Goal: Information Seeking & Learning: Learn about a topic

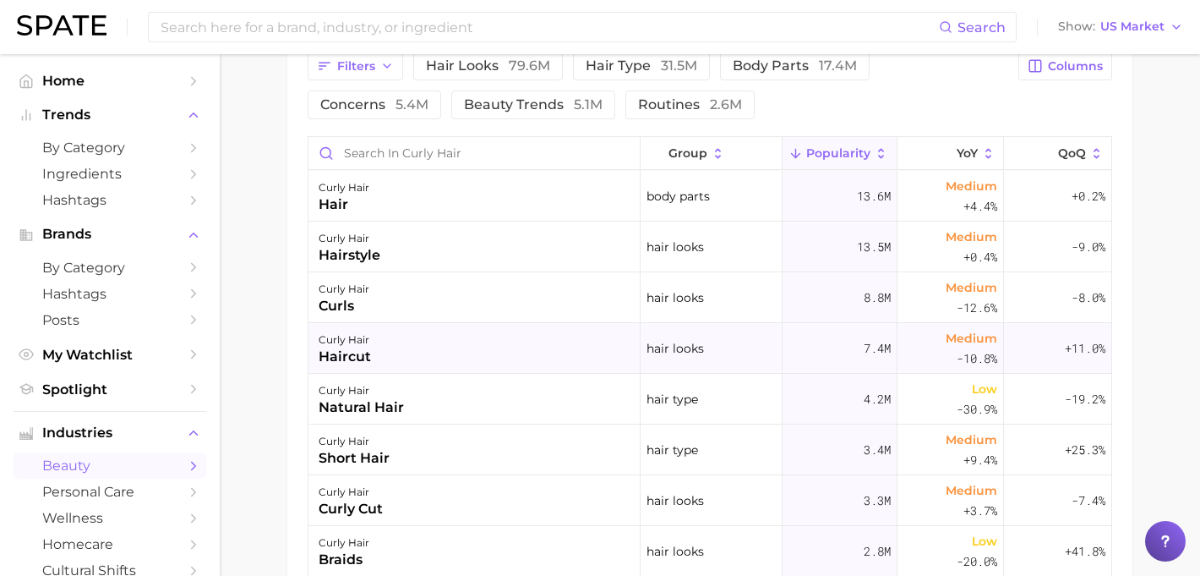
scroll to position [921, 0]
click at [522, 244] on div "curly hair hairstyle" at bounding box center [474, 245] width 332 height 51
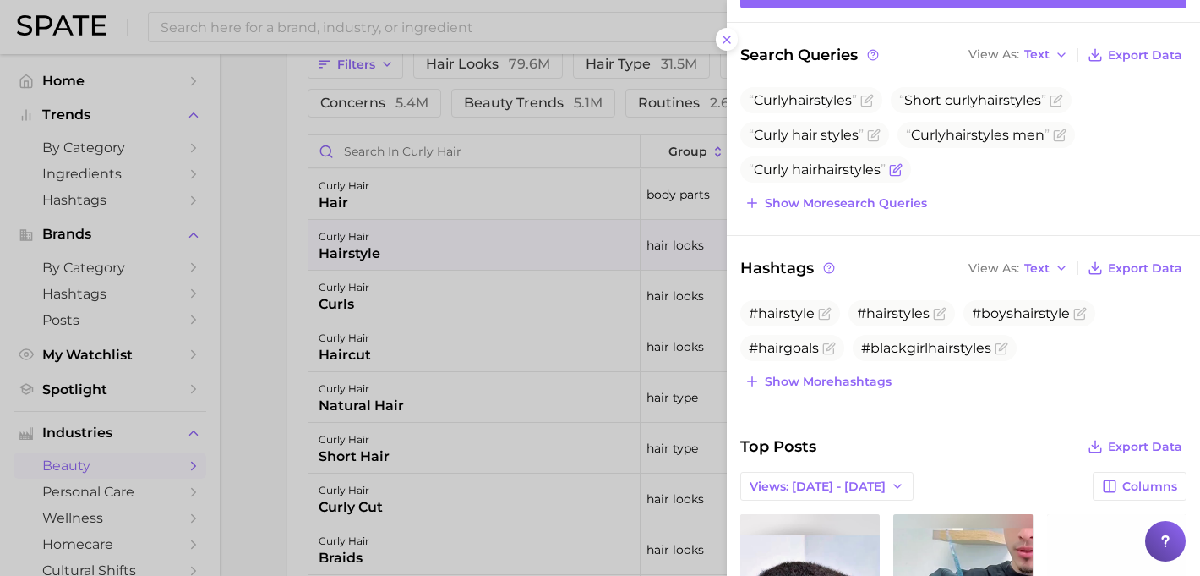
scroll to position [0, 0]
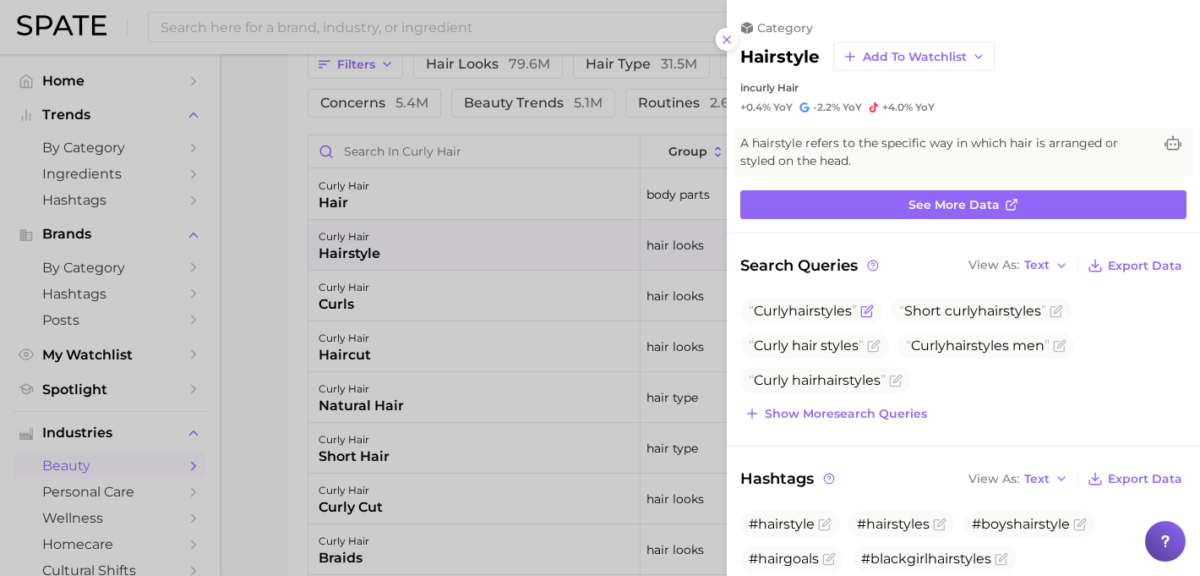
click at [851, 312] on span "Curly hairstyle s" at bounding box center [803, 311] width 108 height 16
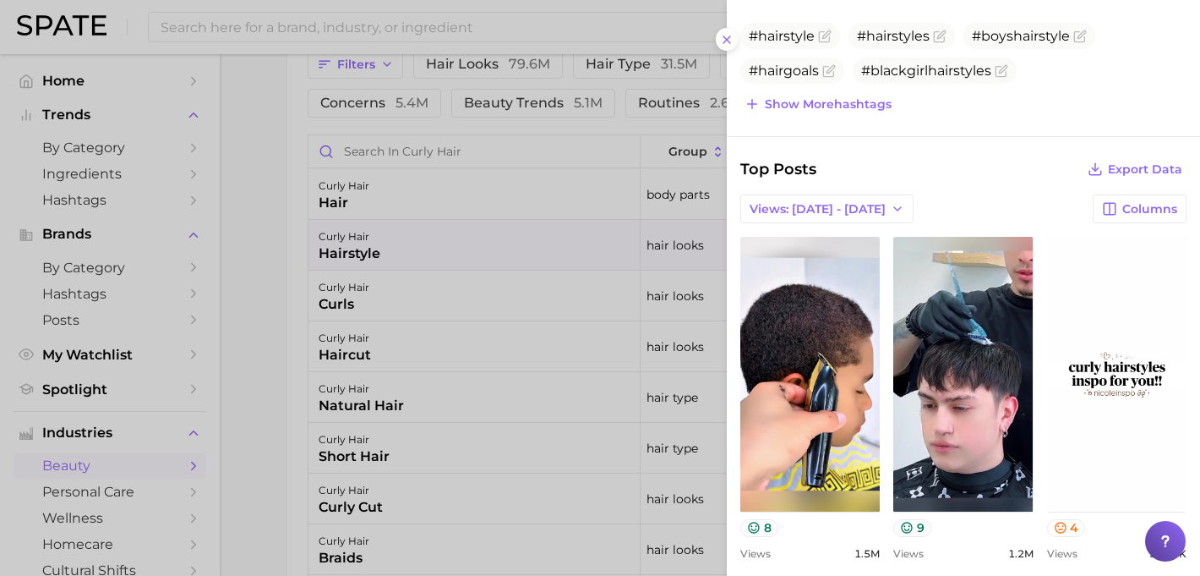
scroll to position [513, 0]
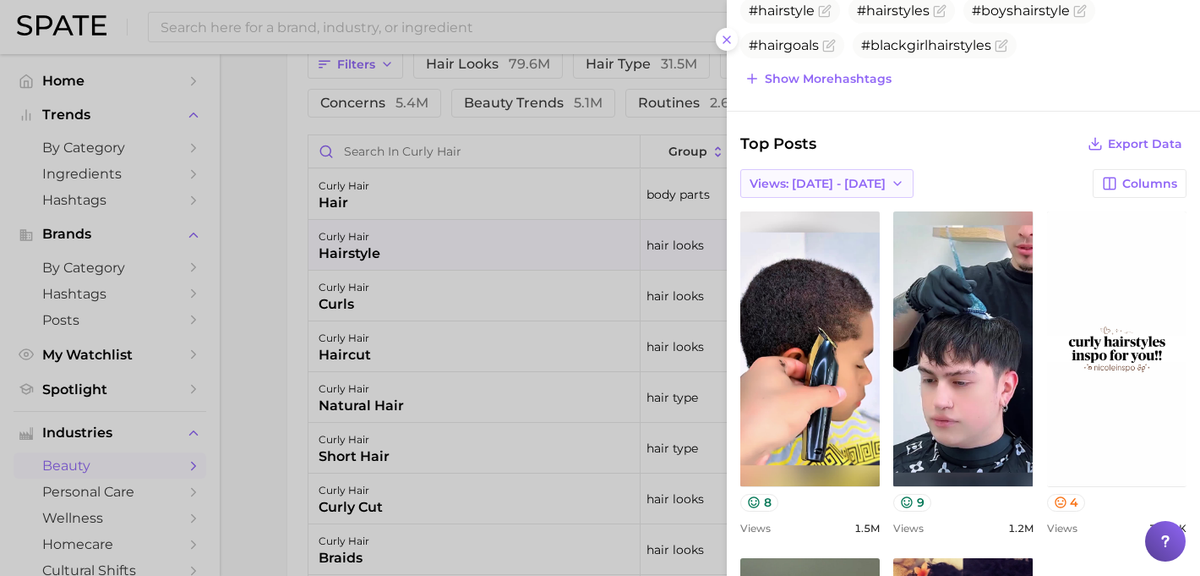
click at [807, 183] on span "Views: [DATE] - [DATE]" at bounding box center [818, 184] width 136 height 14
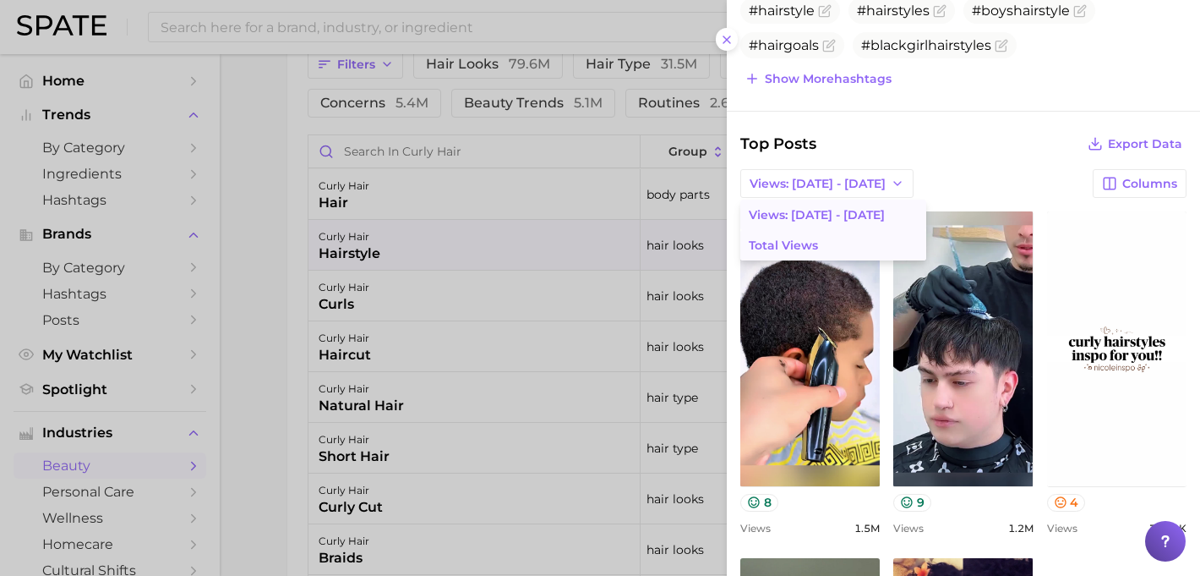
click at [810, 236] on button "Total Views" at bounding box center [833, 245] width 186 height 30
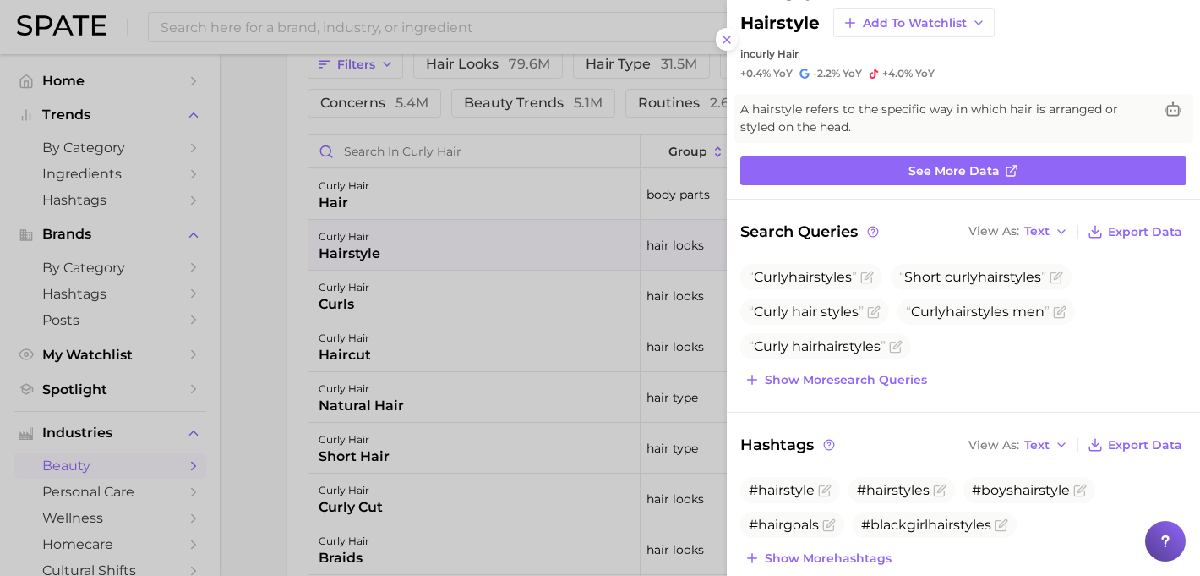
scroll to position [0, 0]
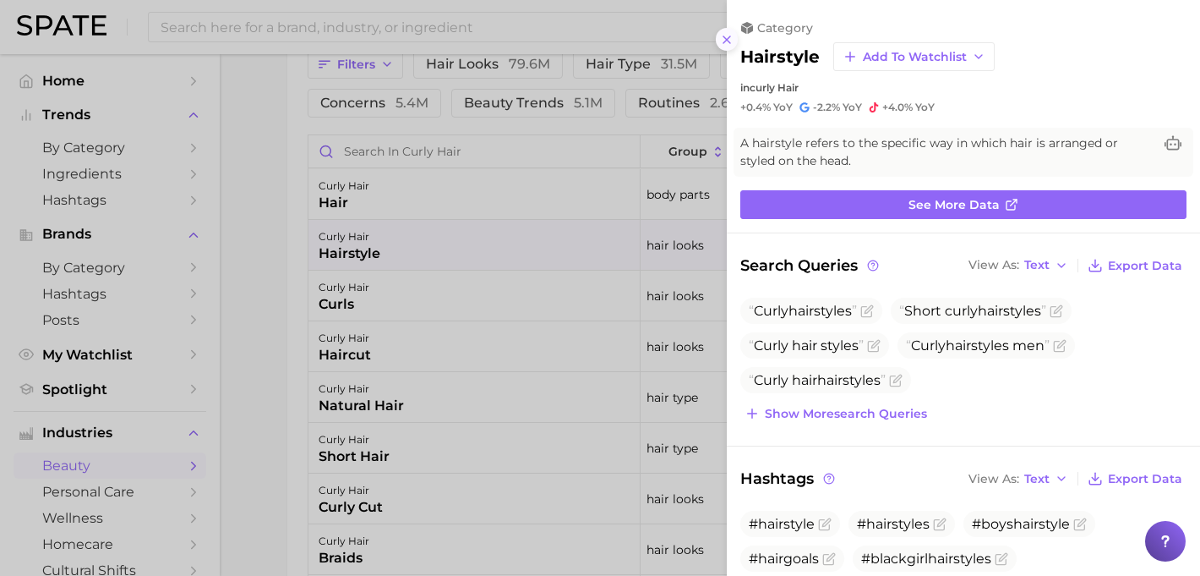
click at [728, 45] on icon at bounding box center [727, 40] width 14 height 14
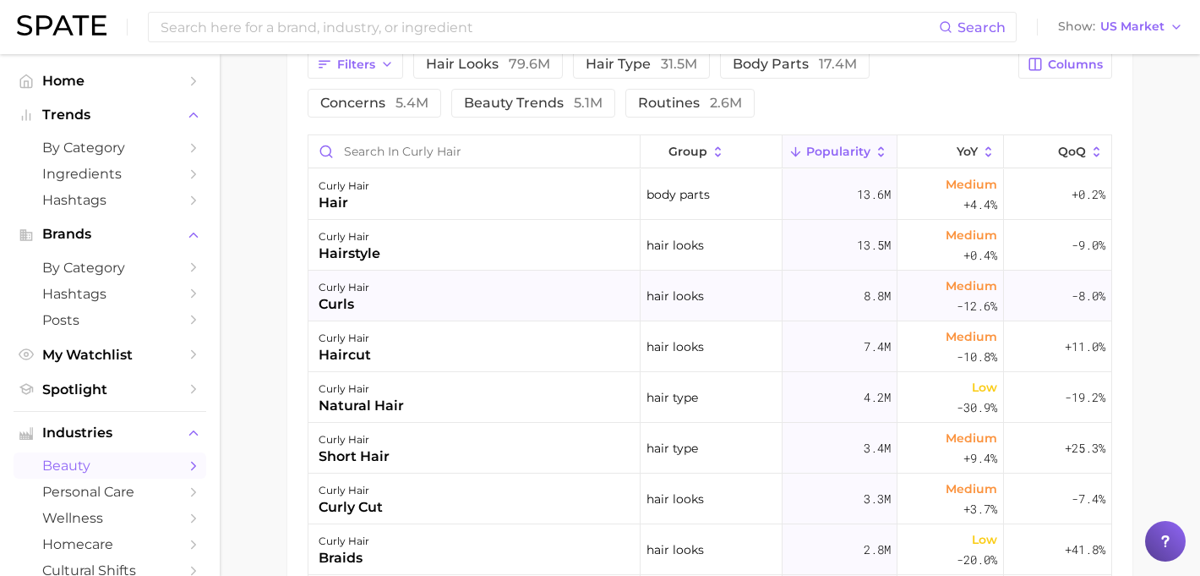
click at [488, 291] on div "curly hair curls" at bounding box center [474, 295] width 332 height 51
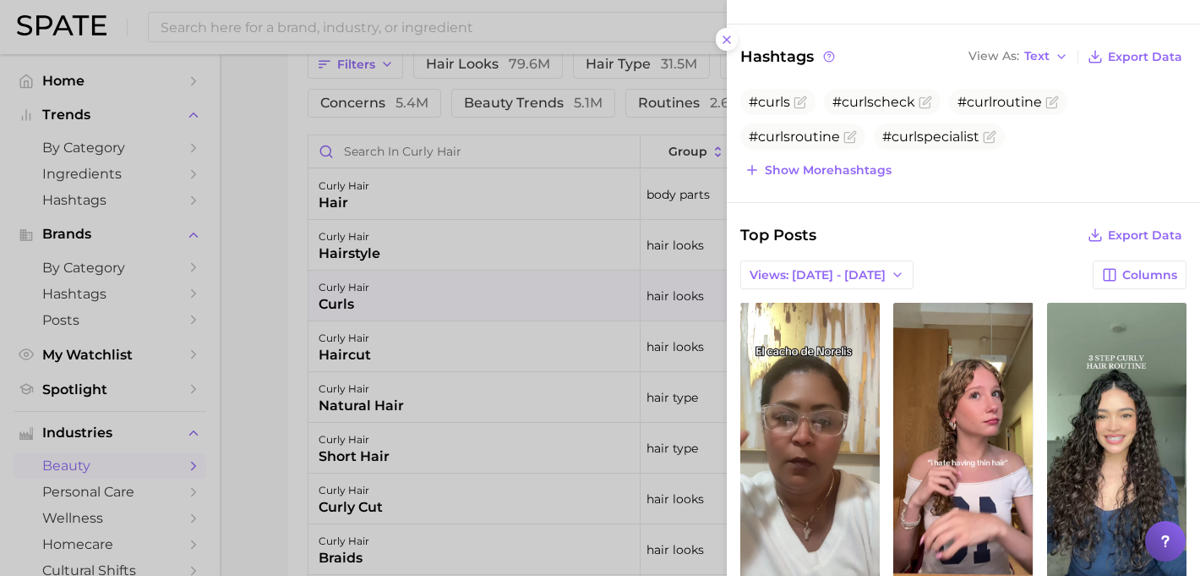
scroll to position [298, 0]
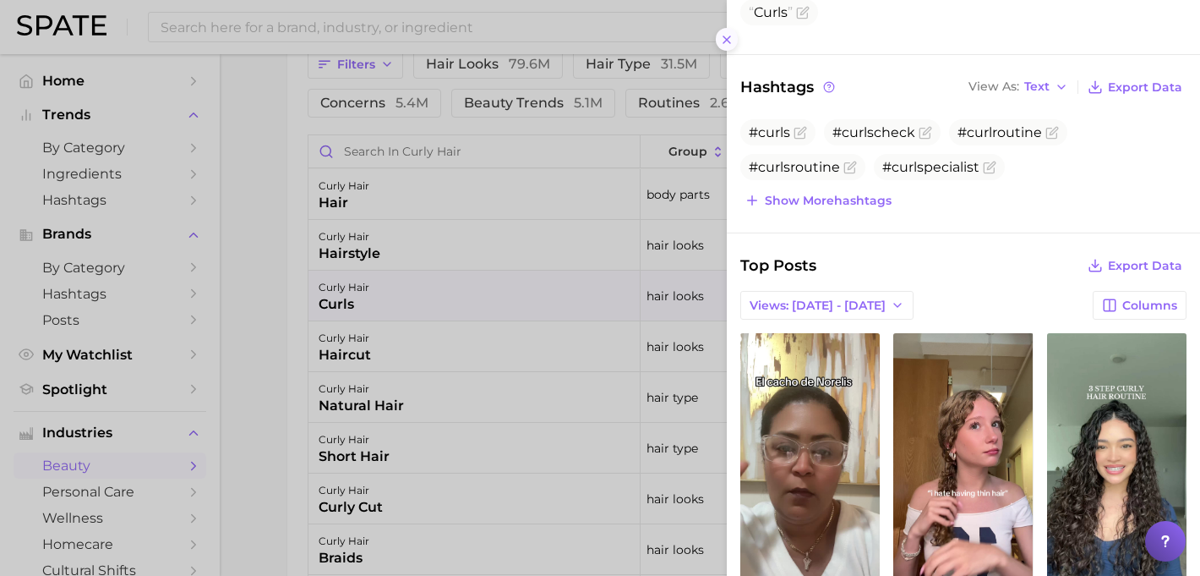
click at [728, 35] on icon at bounding box center [727, 40] width 14 height 14
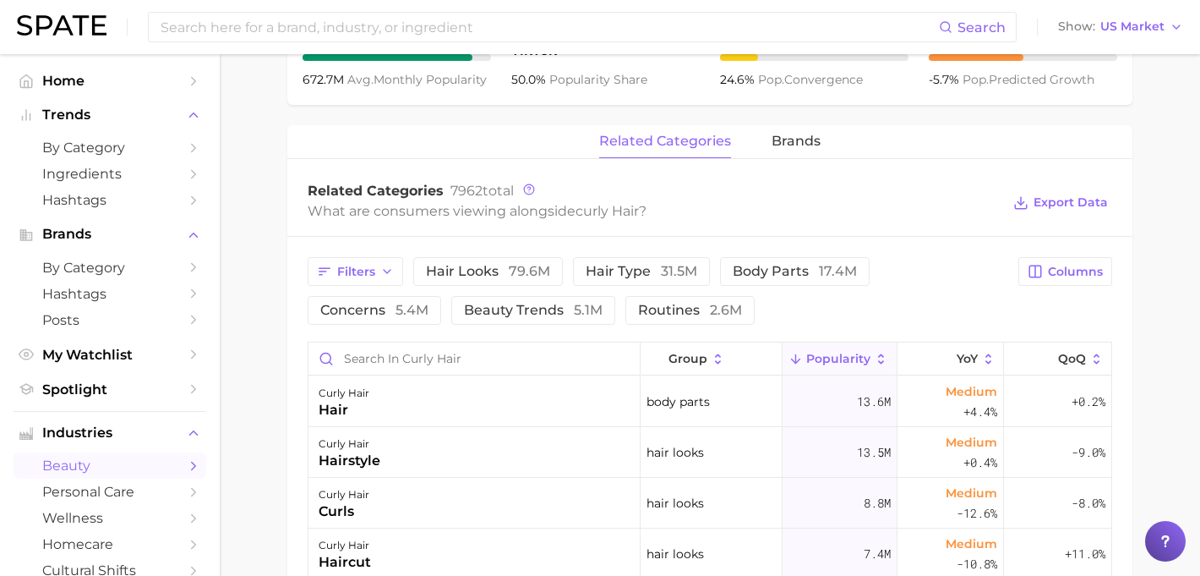
scroll to position [663, 0]
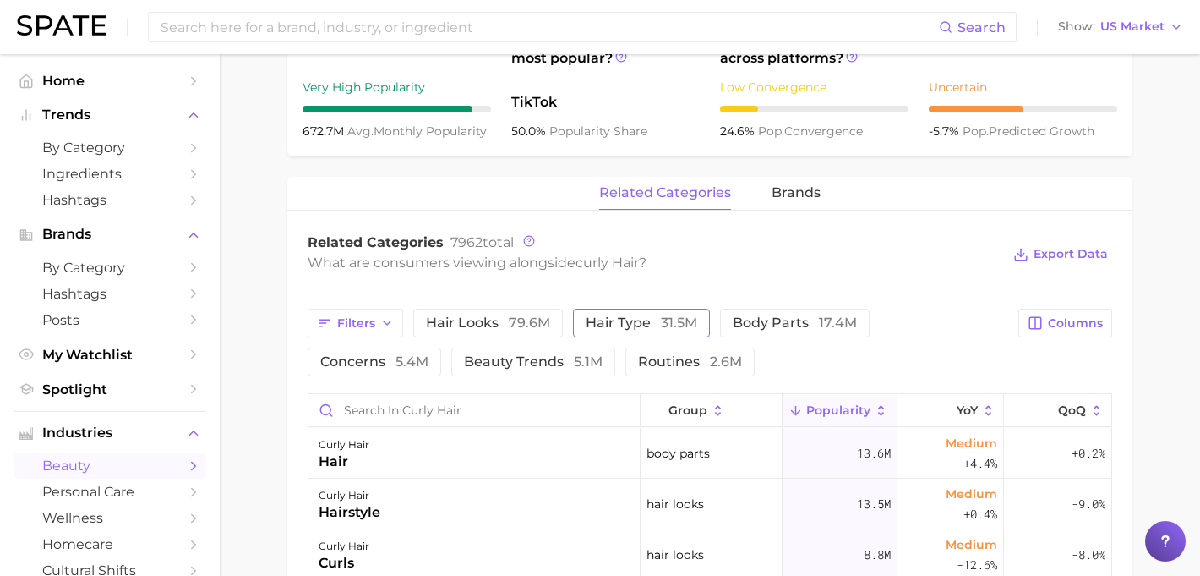
click at [647, 328] on span "hair type 31.5m" at bounding box center [642, 323] width 112 height 14
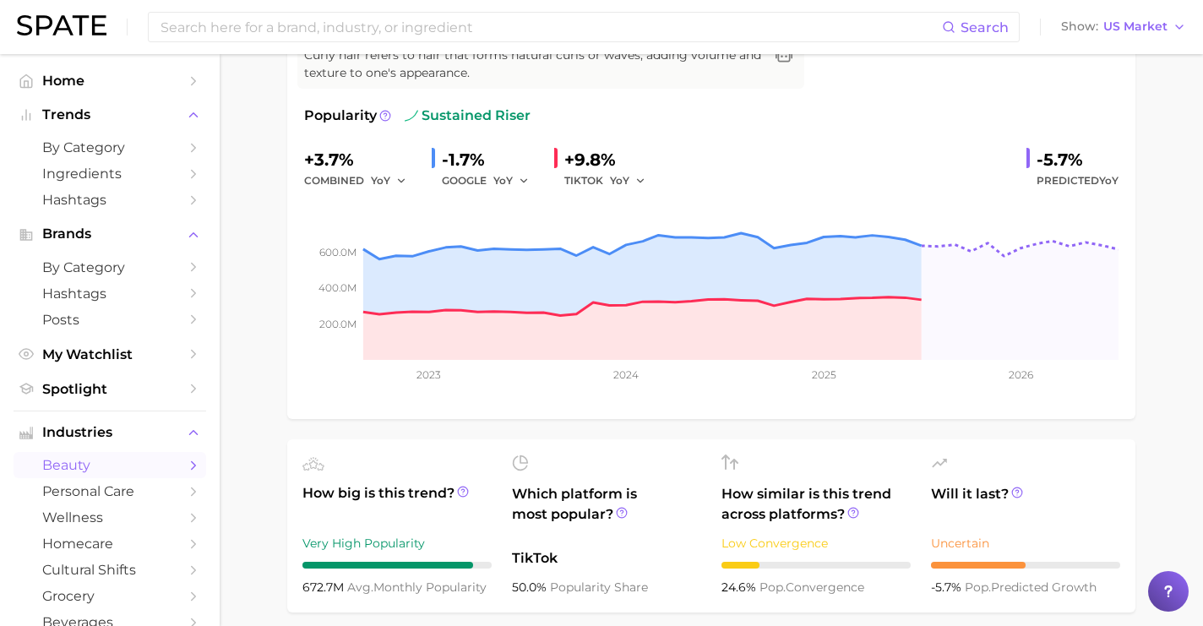
scroll to position [0, 0]
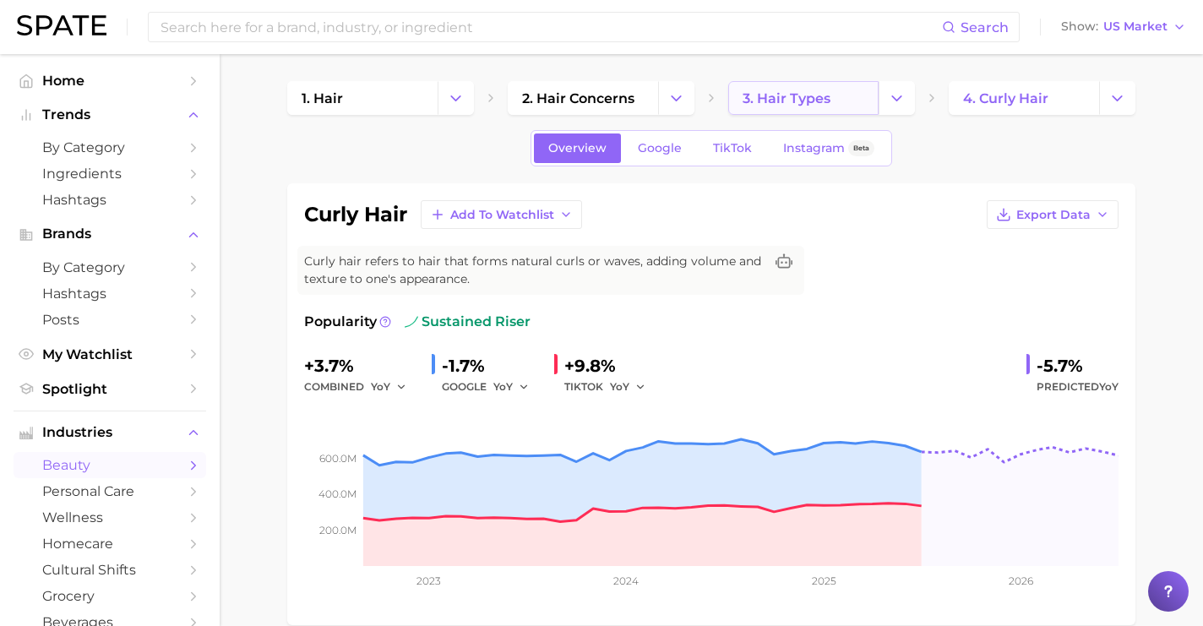
click at [832, 99] on link "3. hair types" at bounding box center [803, 98] width 150 height 34
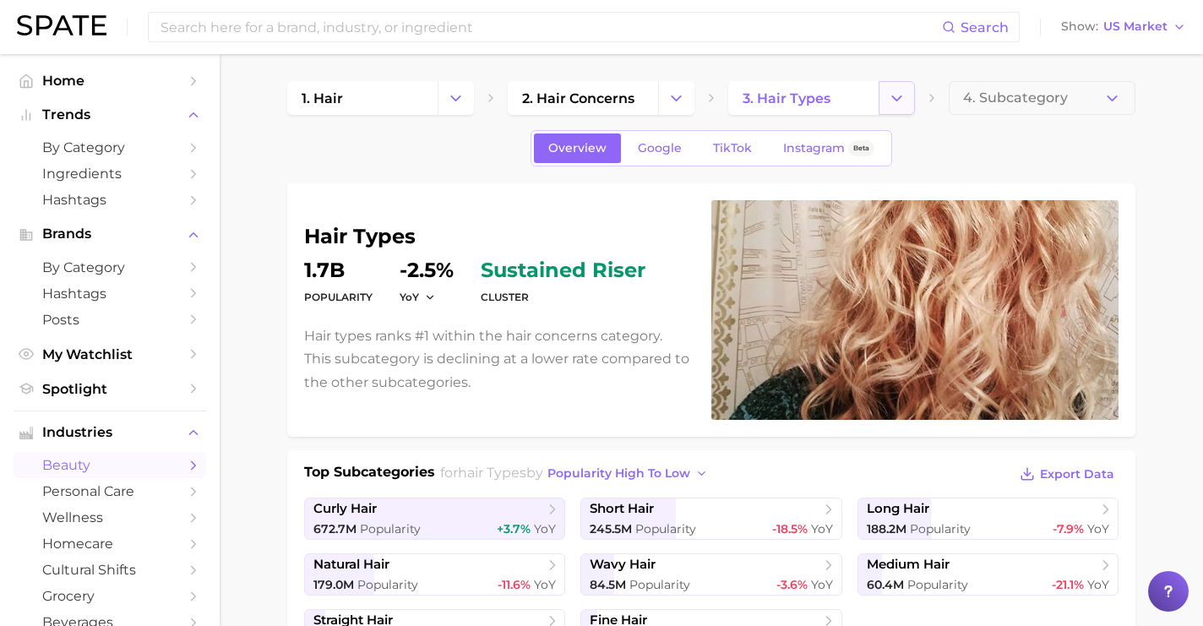
click at [898, 93] on icon "Change Category" at bounding box center [897, 99] width 18 height 18
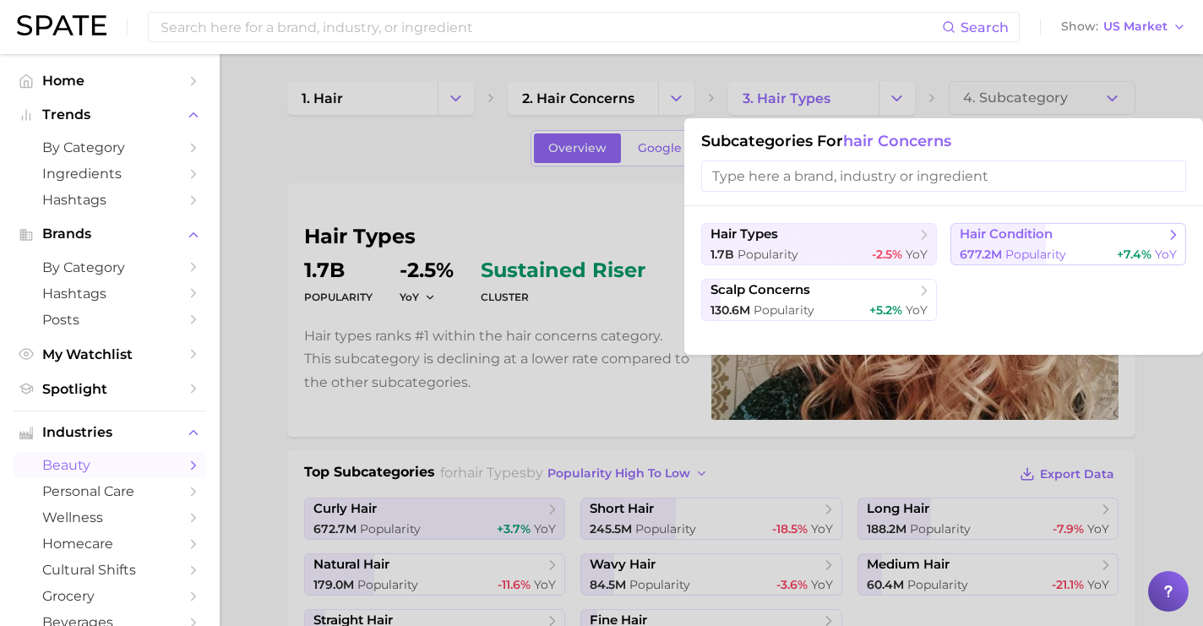
click at [996, 250] on span "677.2m" at bounding box center [981, 254] width 42 height 15
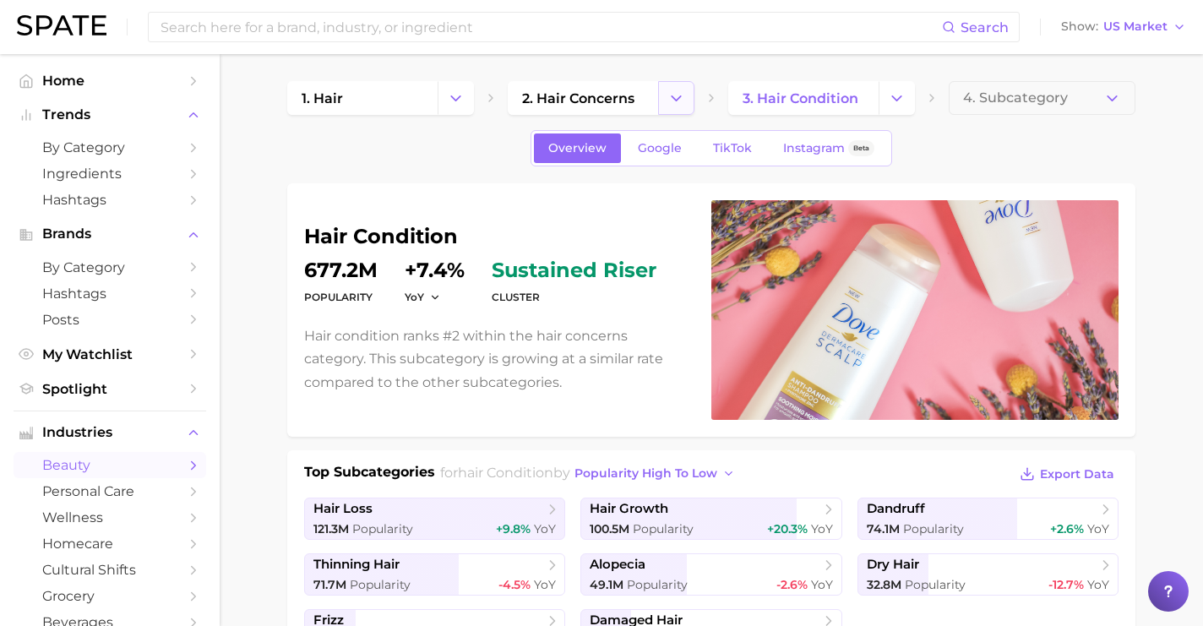
click at [668, 98] on icon "Change Category" at bounding box center [677, 99] width 18 height 18
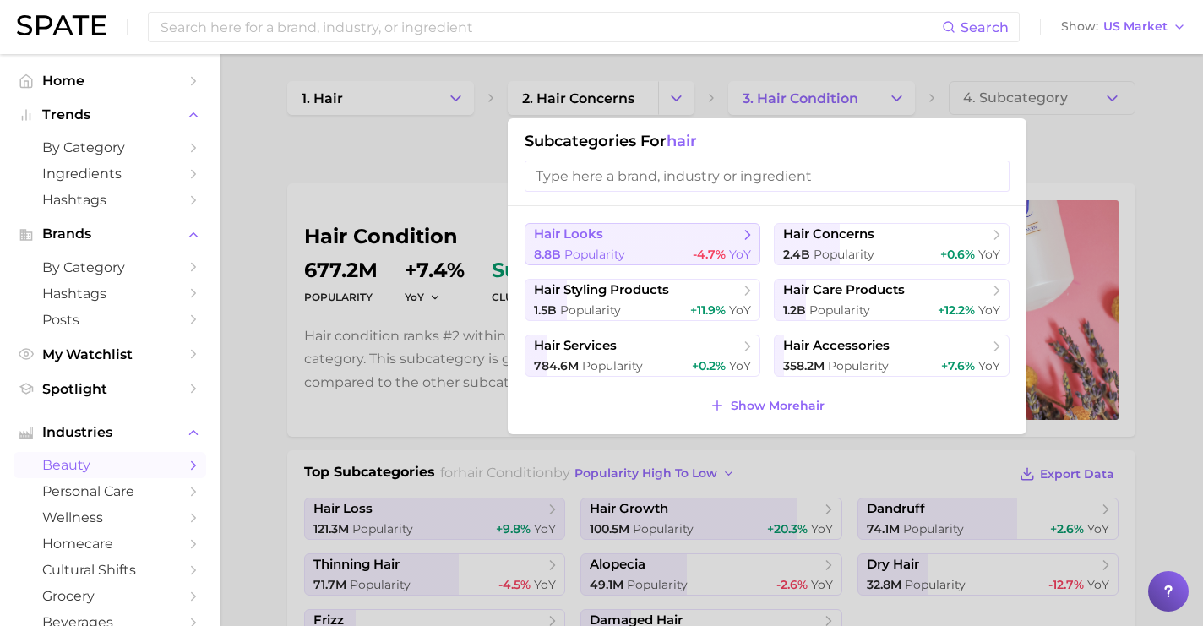
click at [647, 254] on div "8.8b Popularity -4.7% YoY" at bounding box center [642, 255] width 217 height 16
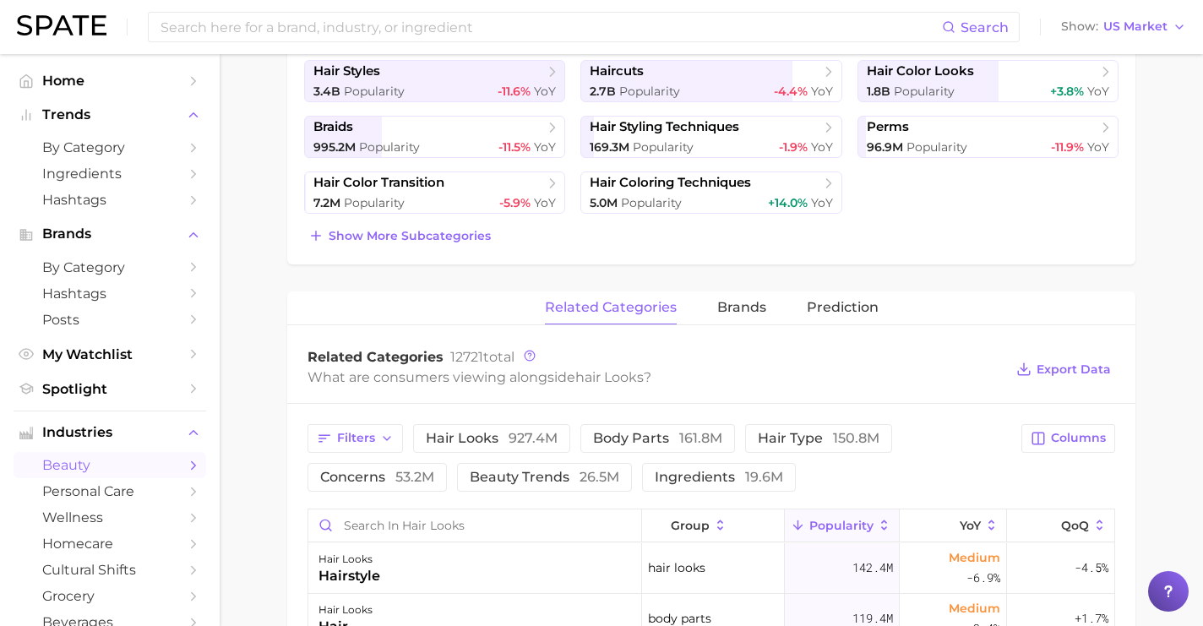
scroll to position [349, 0]
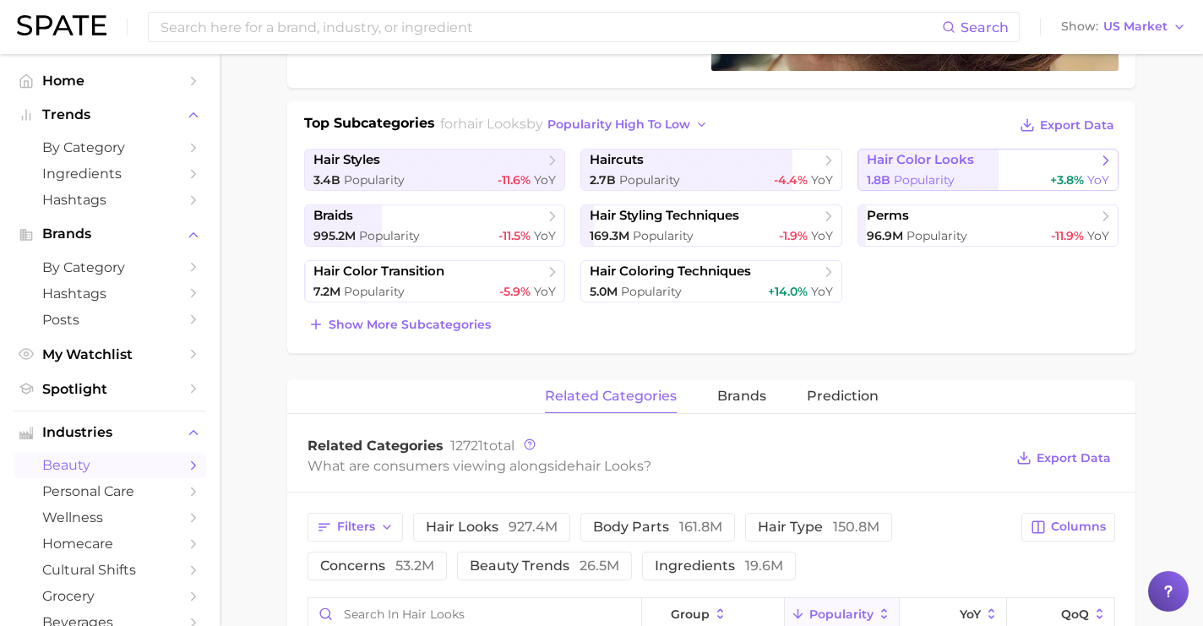
click at [949, 160] on span "hair color looks" at bounding box center [920, 160] width 107 height 16
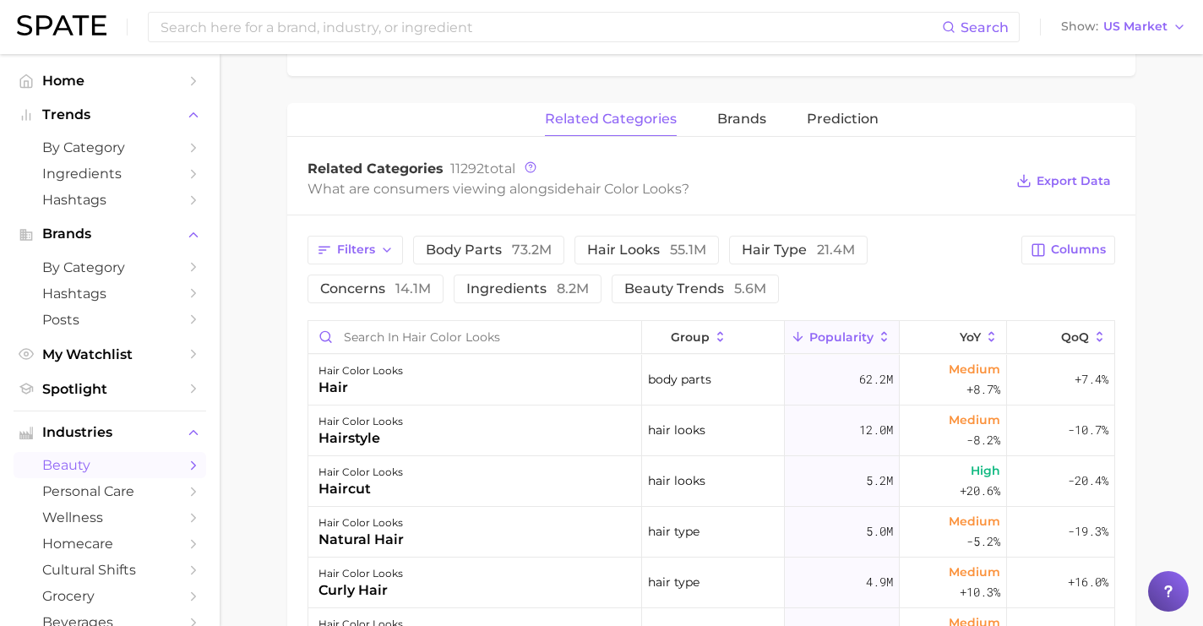
scroll to position [682, 0]
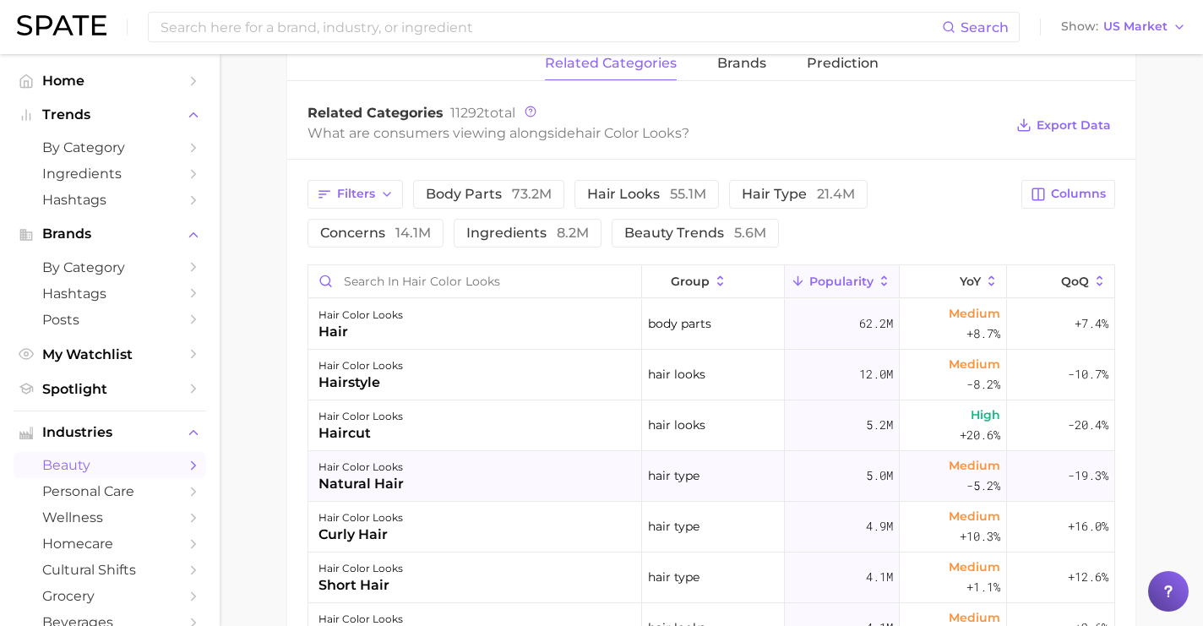
click at [836, 497] on div "5.0m" at bounding box center [842, 476] width 115 height 51
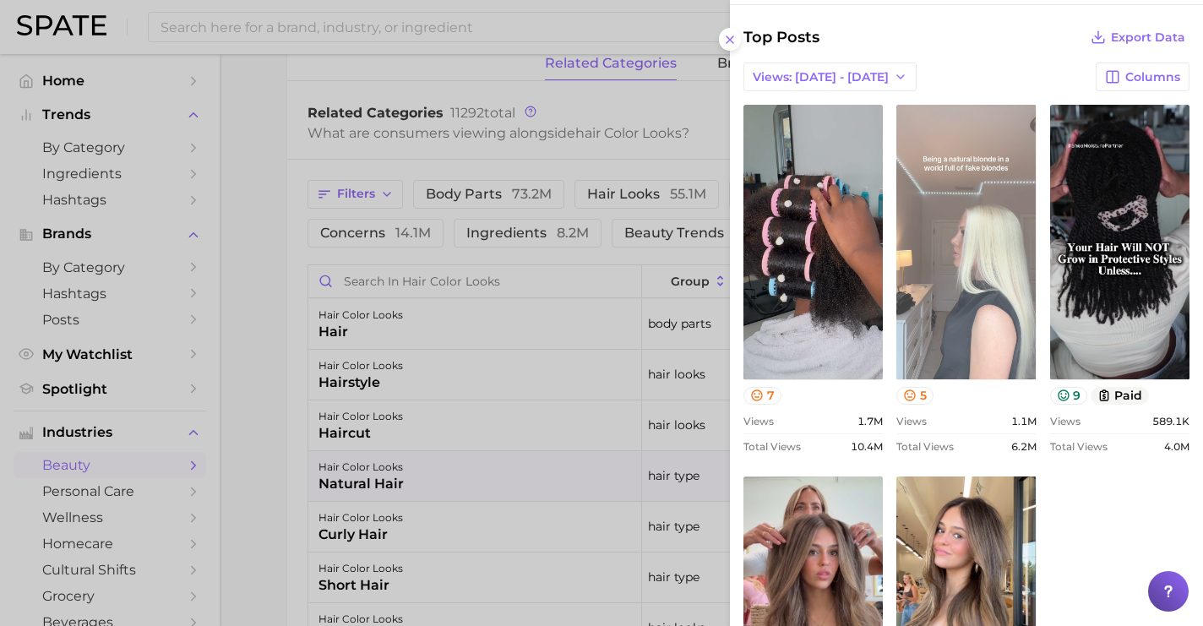
scroll to position [573, 0]
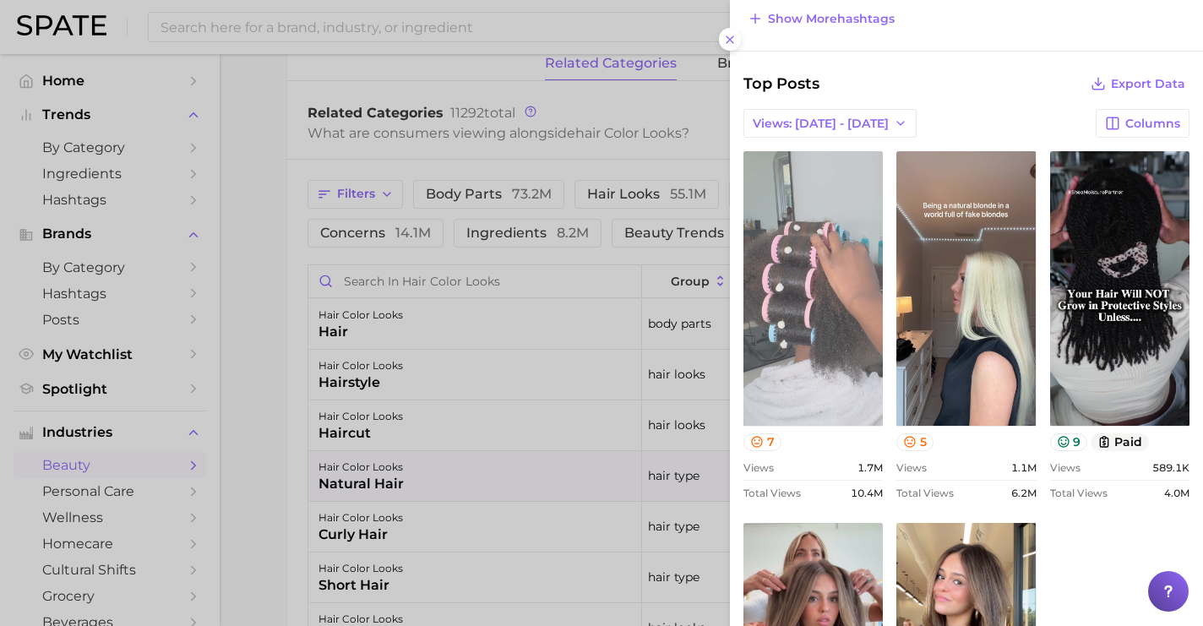
click at [784, 312] on link "view post on TikTok" at bounding box center [813, 288] width 139 height 275
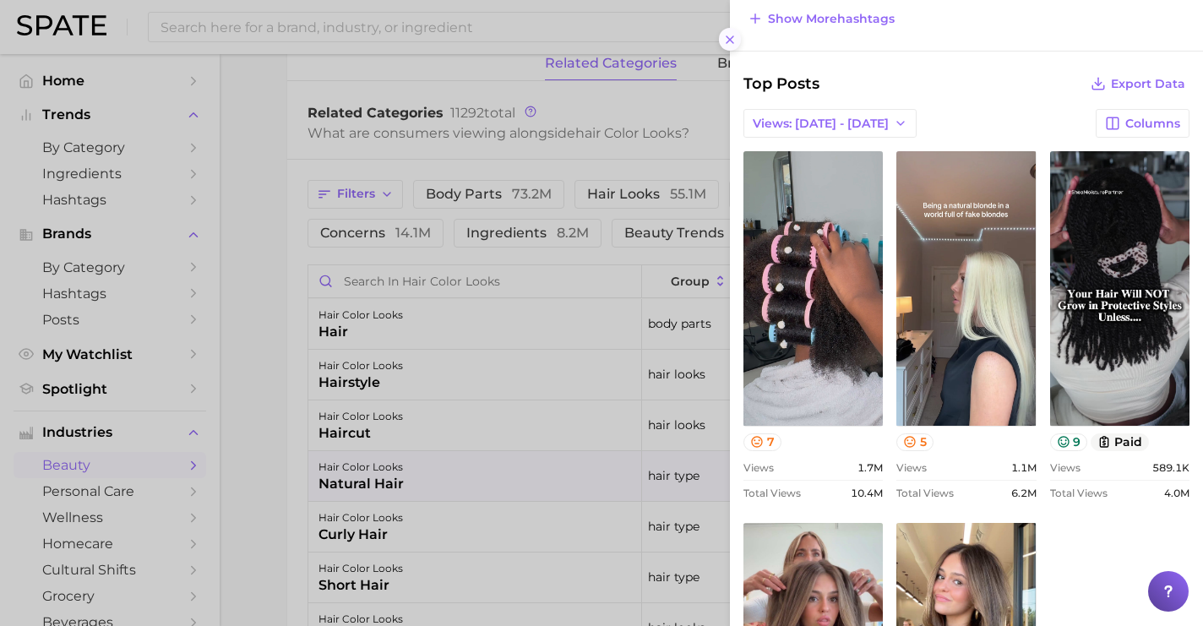
click at [723, 37] on icon at bounding box center [730, 40] width 14 height 14
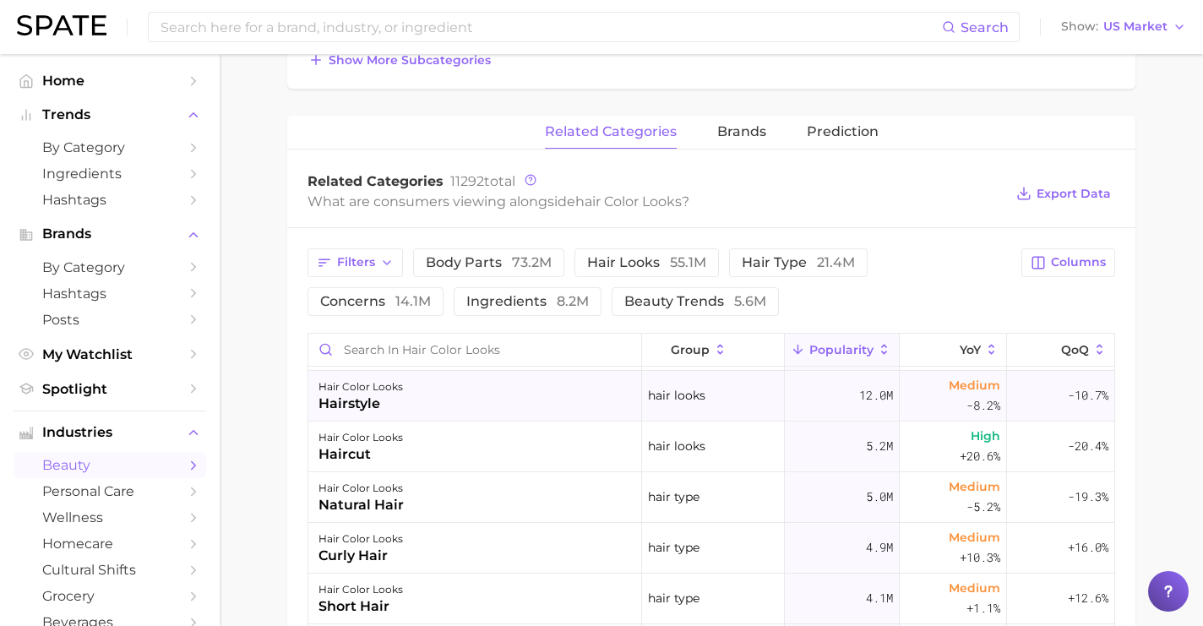
scroll to position [89, 0]
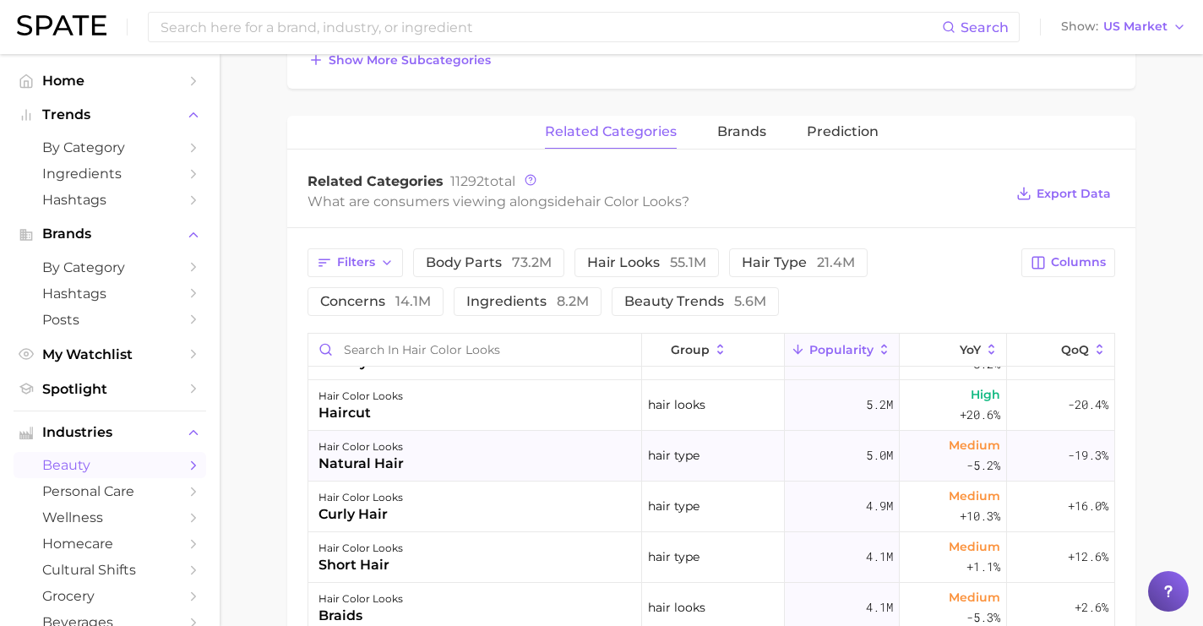
click at [686, 439] on div "hair type" at bounding box center [713, 456] width 143 height 51
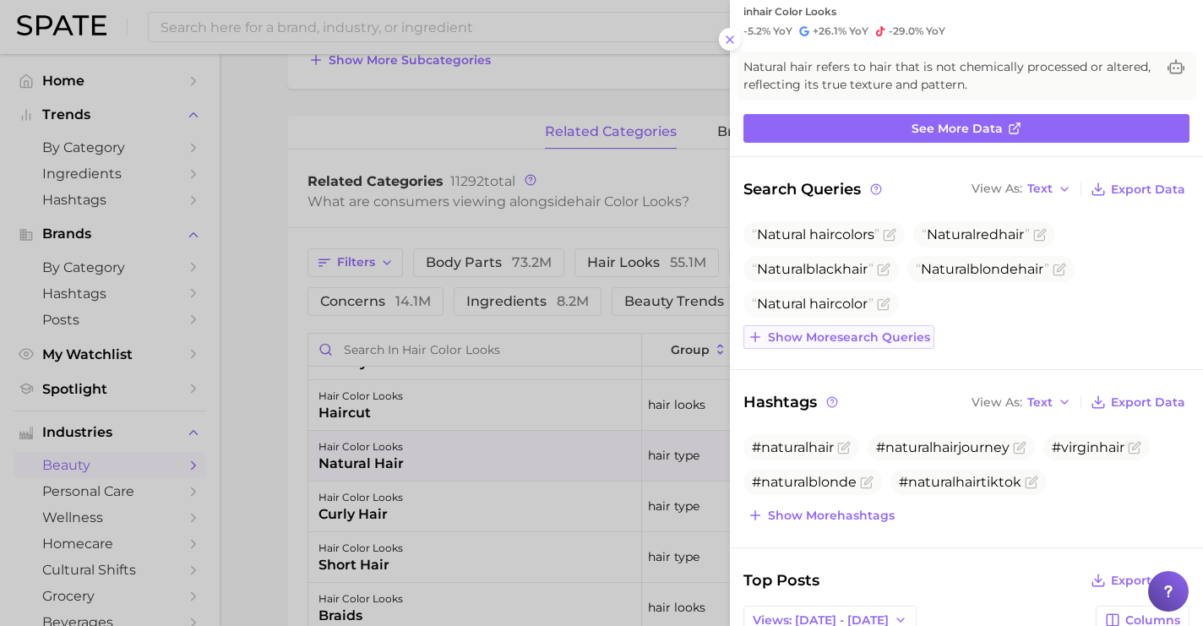
scroll to position [99, 0]
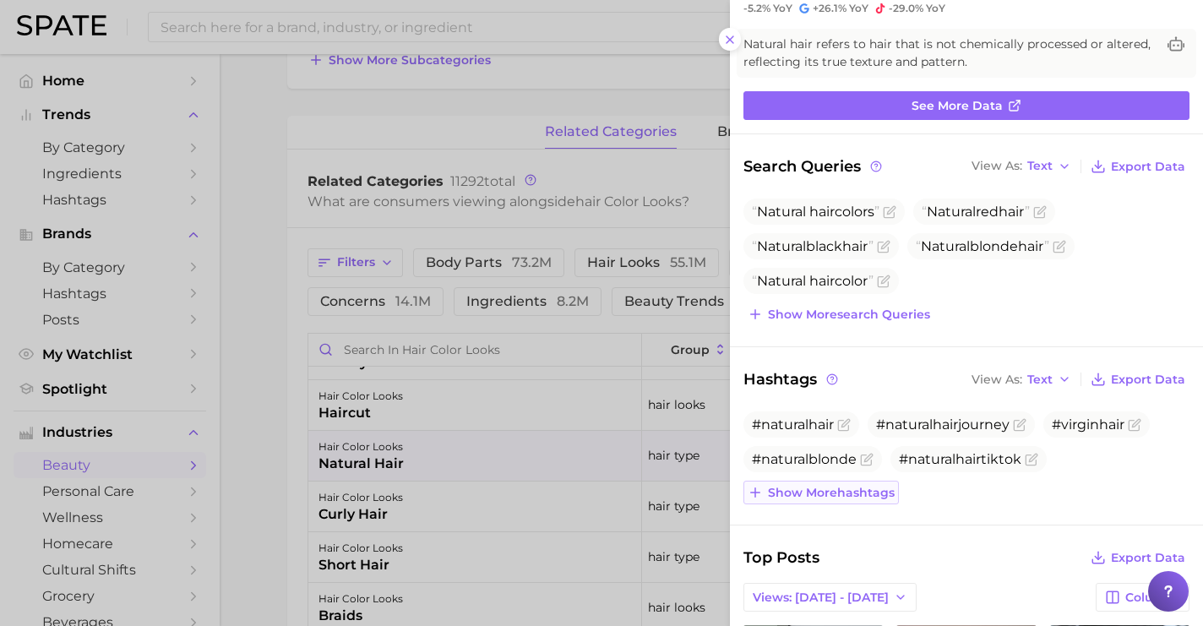
click at [803, 495] on span "Show more hashtags" at bounding box center [831, 493] width 127 height 14
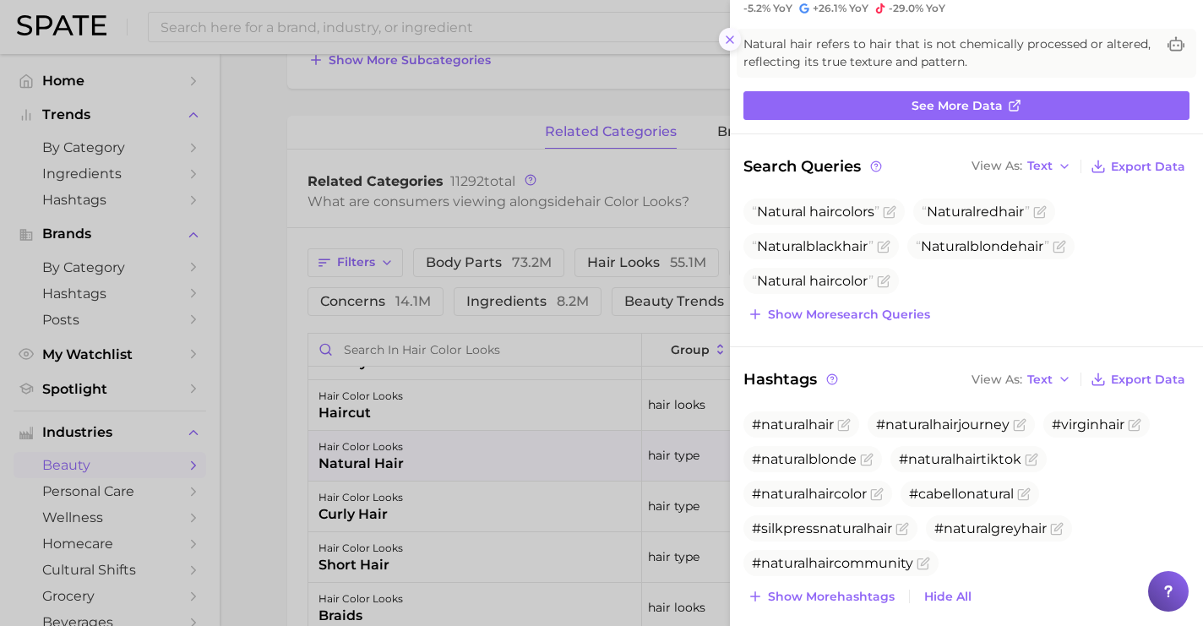
click at [727, 42] on line at bounding box center [730, 39] width 7 height 7
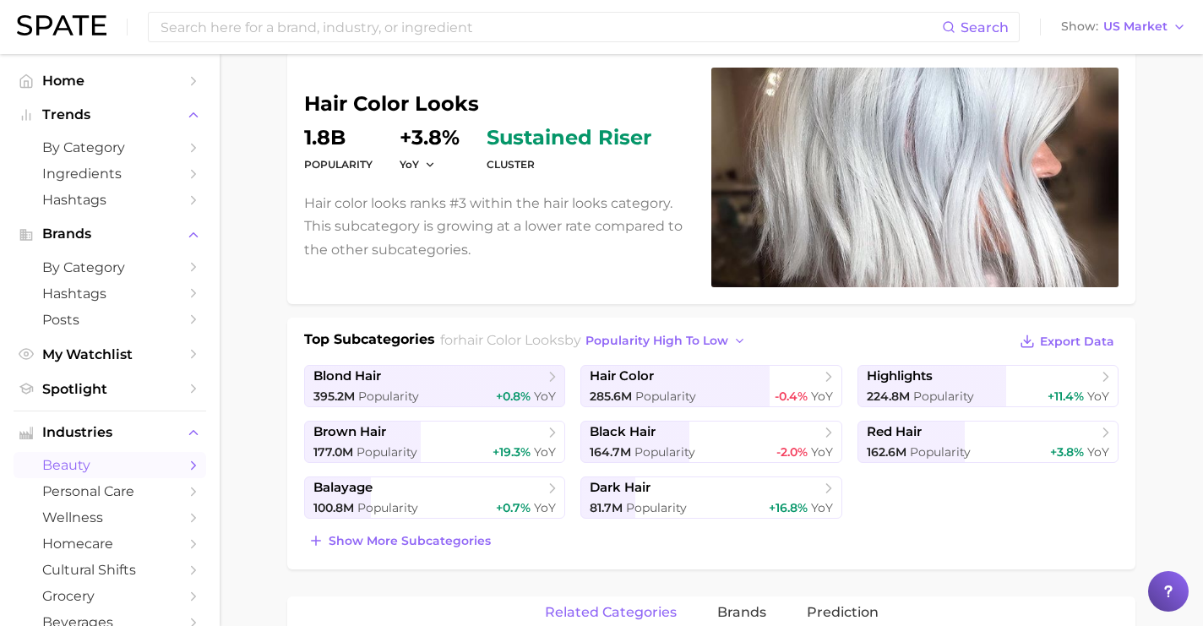
scroll to position [0, 0]
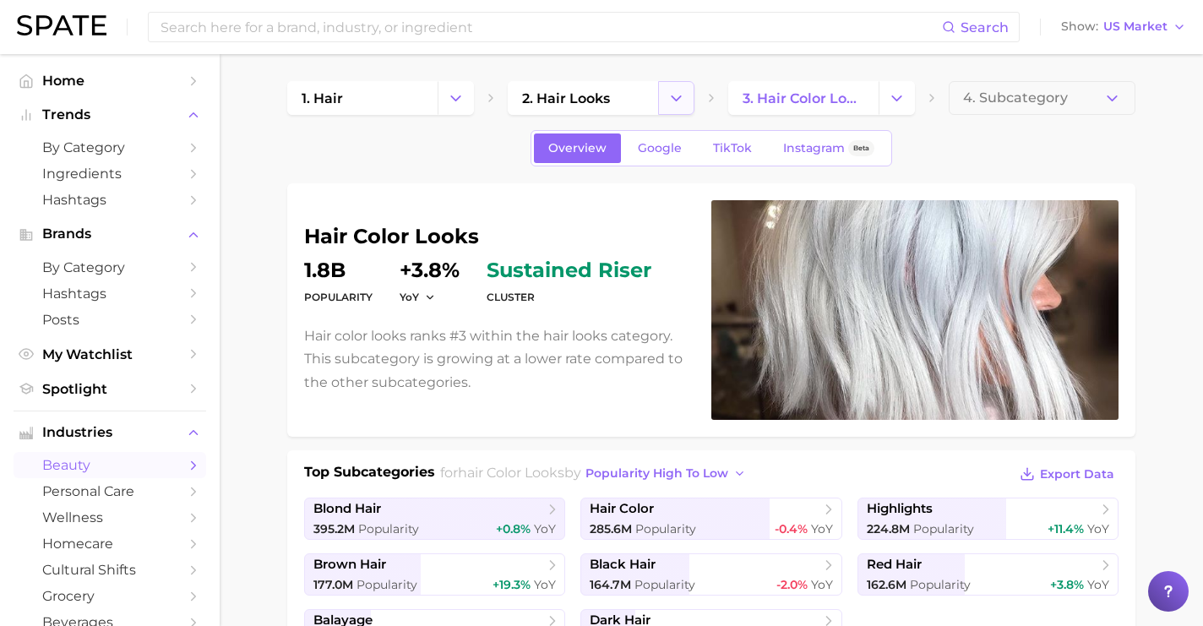
click at [674, 100] on icon "Change Category" at bounding box center [677, 99] width 18 height 18
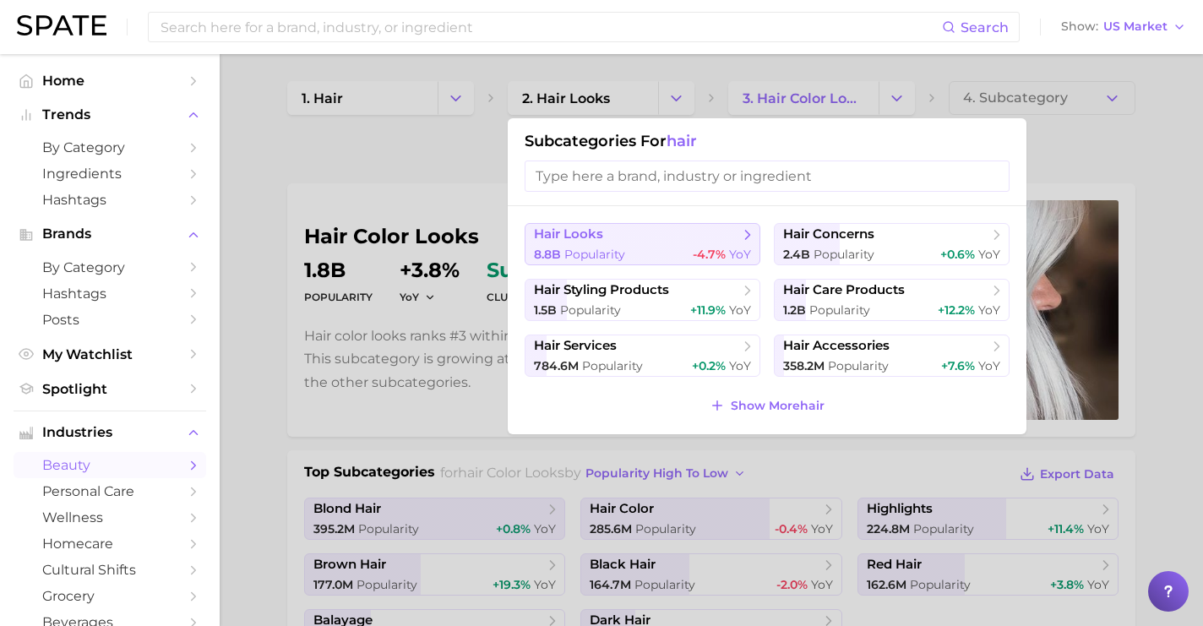
click at [619, 258] on span "Popularity" at bounding box center [595, 254] width 61 height 15
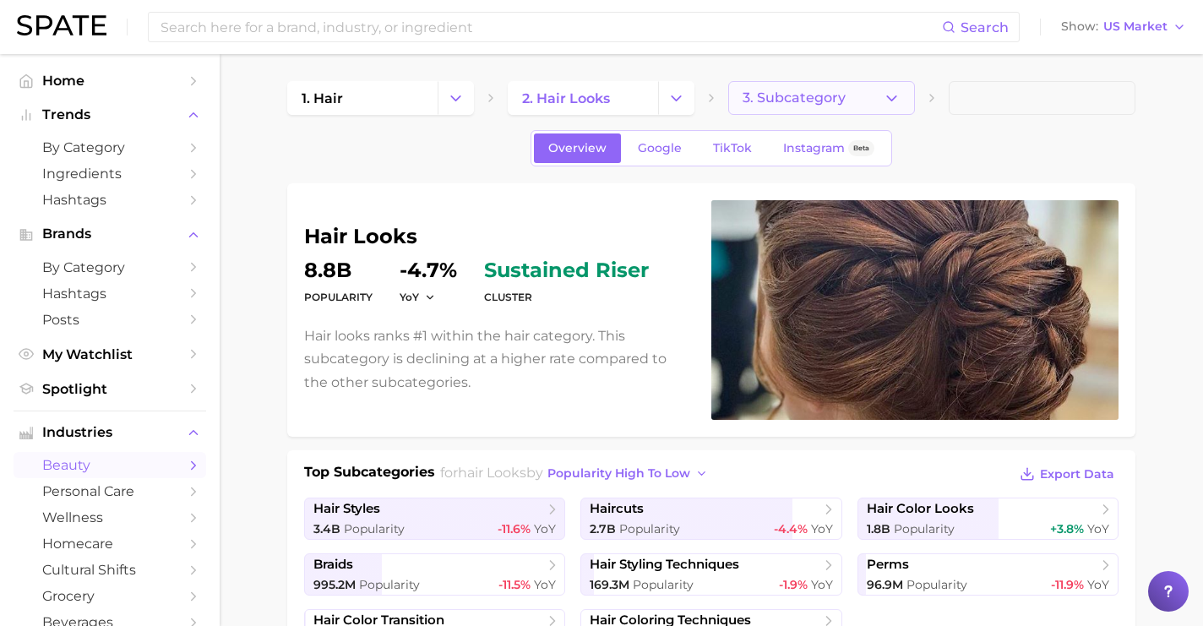
click at [900, 96] on icon "button" at bounding box center [892, 99] width 18 height 18
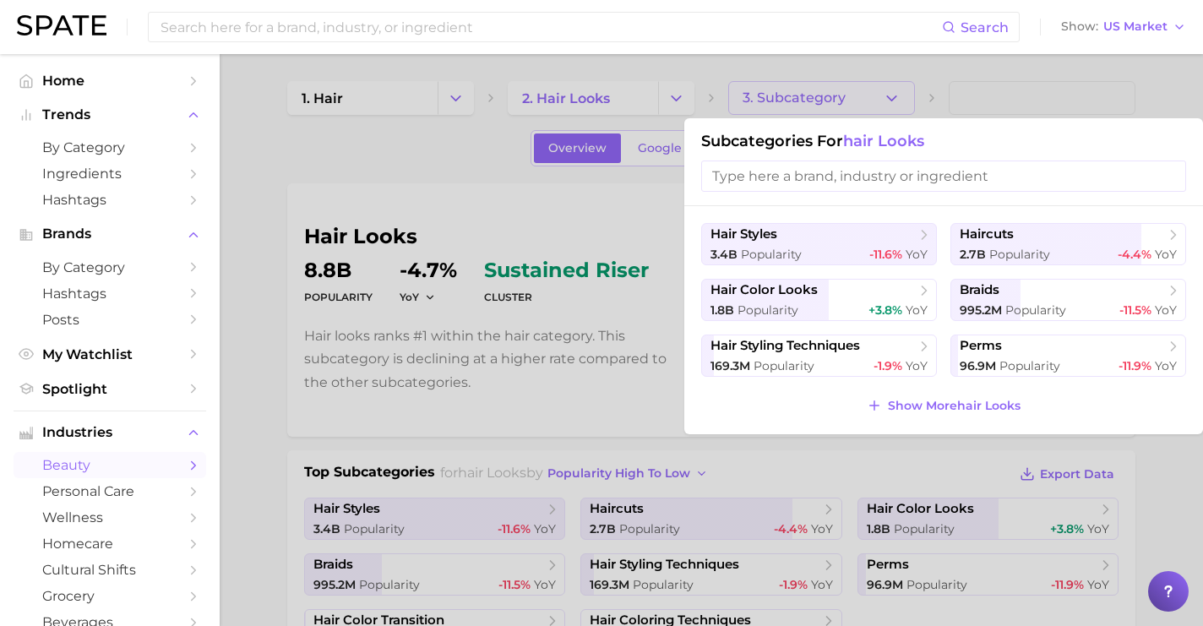
click at [677, 88] on div at bounding box center [601, 313] width 1203 height 626
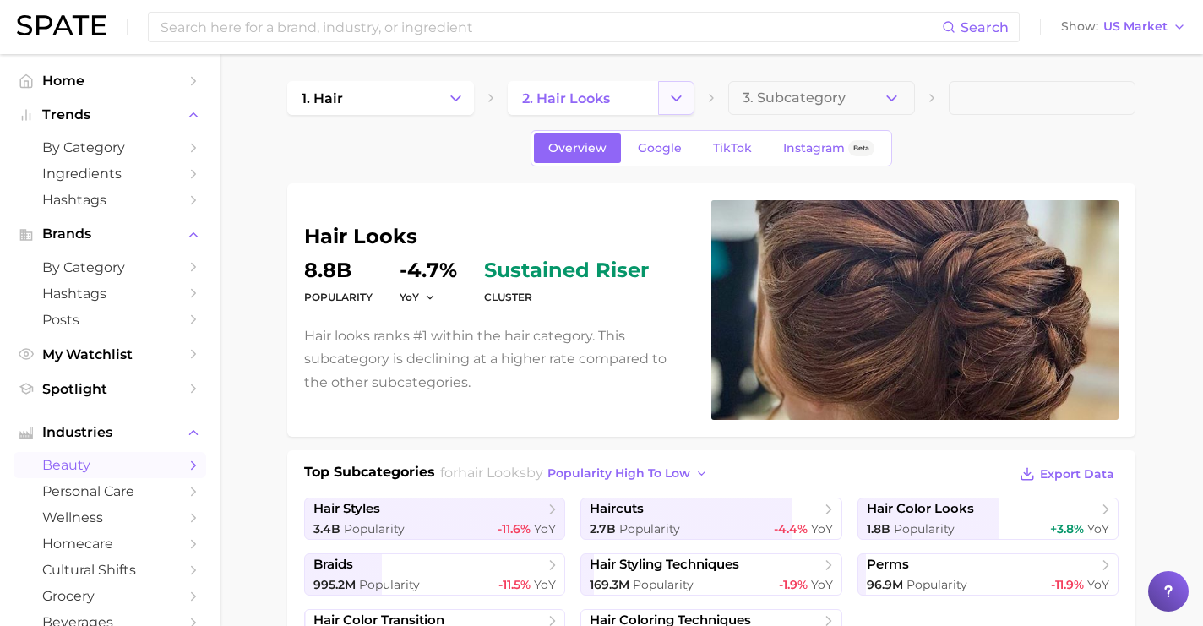
click at [677, 90] on icon "Change Category" at bounding box center [677, 99] width 18 height 18
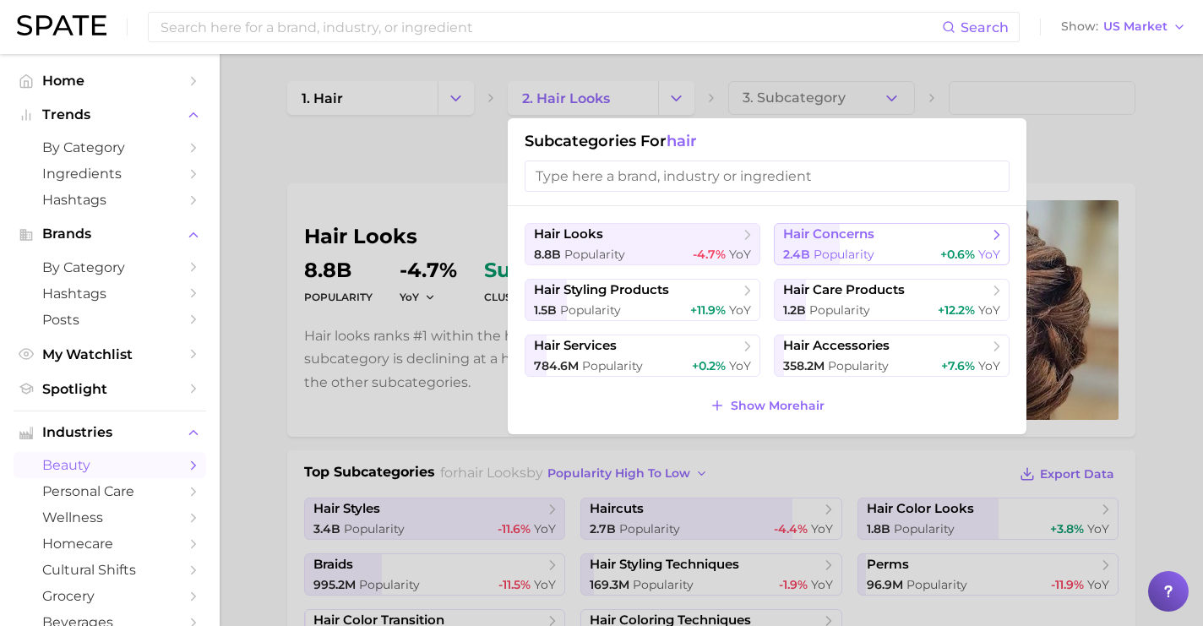
click at [870, 241] on span "hair concerns" at bounding box center [828, 234] width 91 height 16
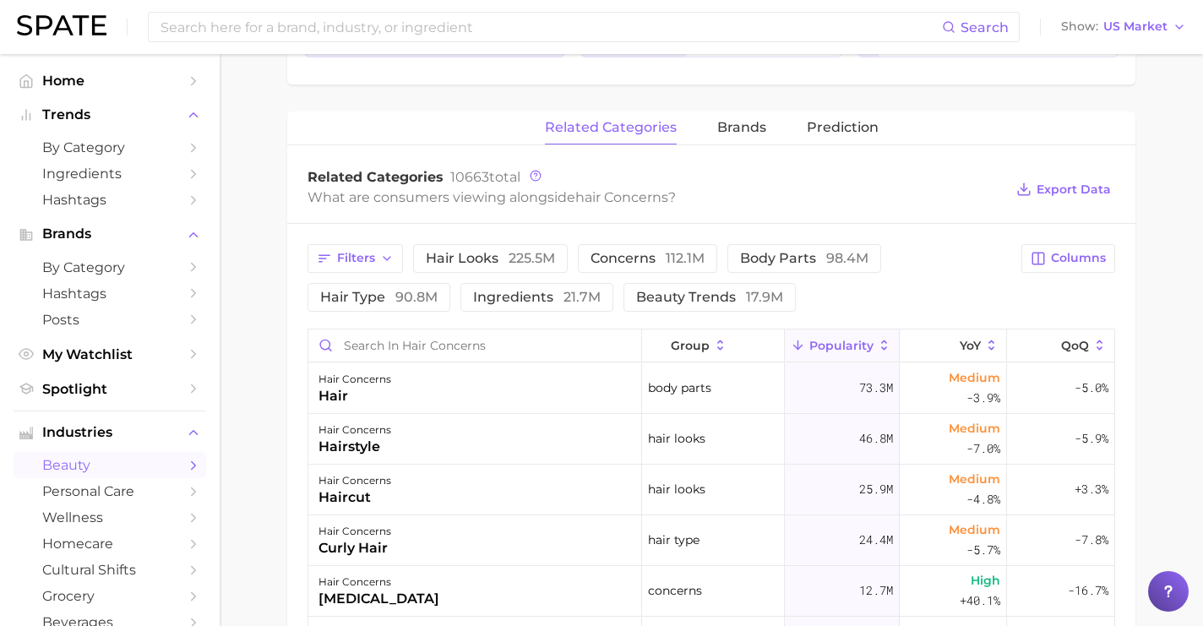
scroll to position [648, 0]
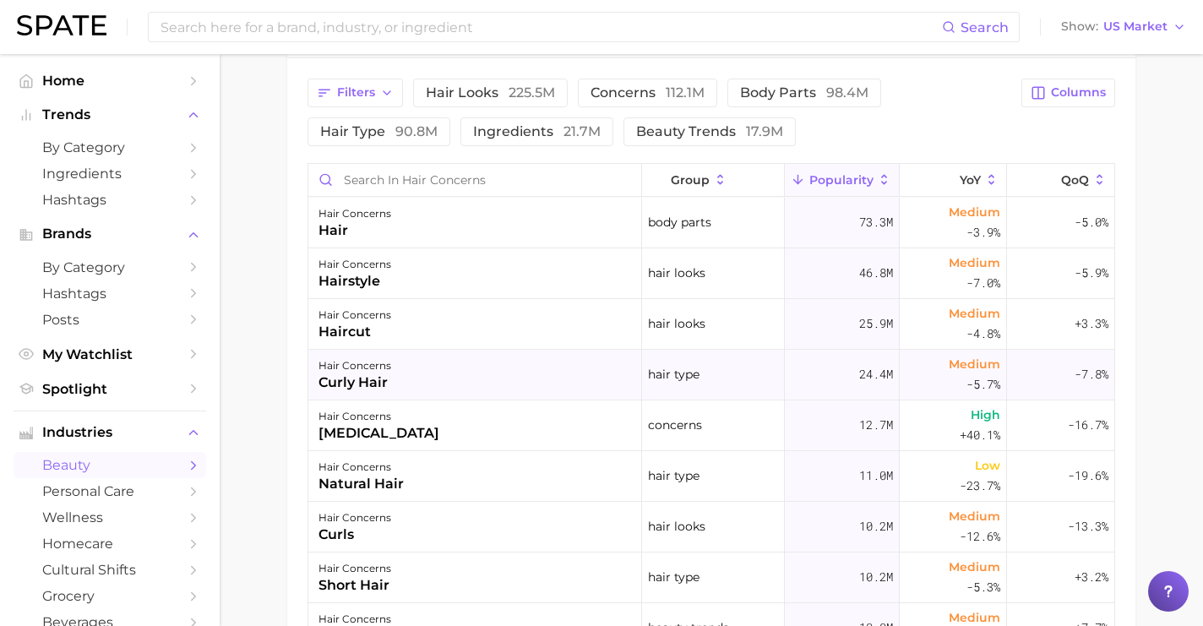
click at [406, 379] on div "hair concerns curly hair" at bounding box center [475, 375] width 334 height 51
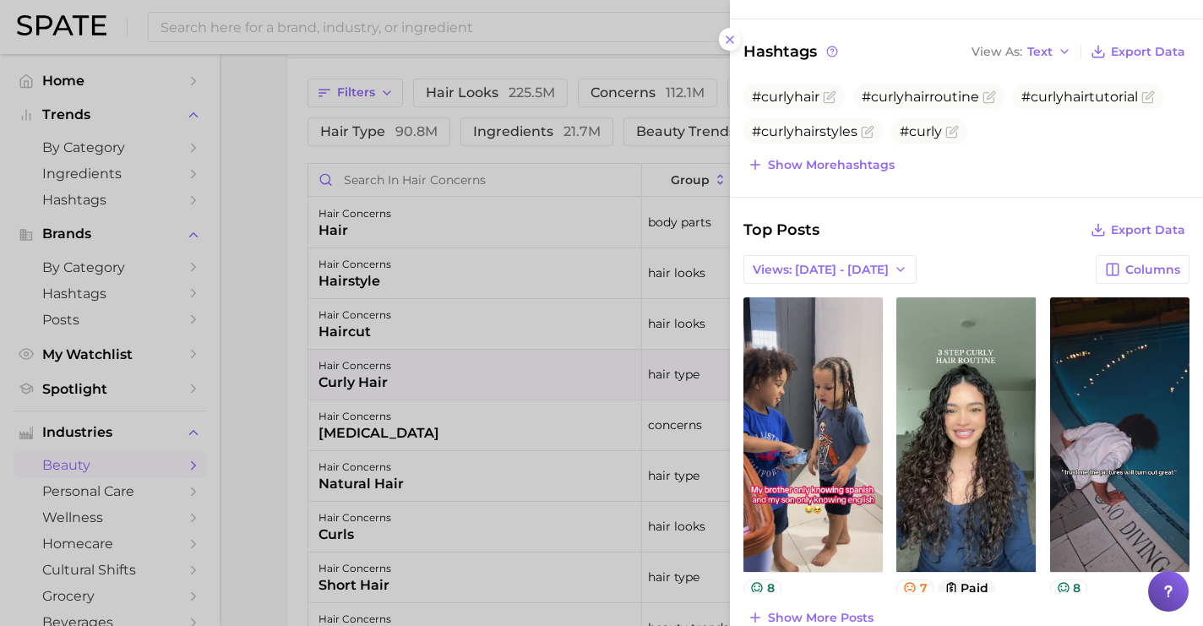
scroll to position [0, 0]
